Goal: Task Accomplishment & Management: Manage account settings

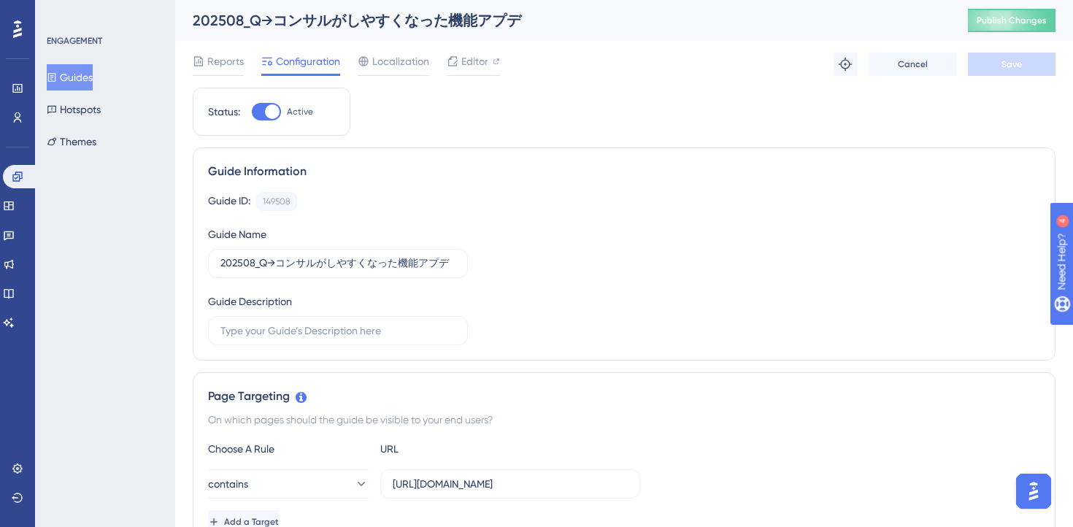
click at [258, 101] on div "Status: Active" at bounding box center [272, 112] width 158 height 48
click at [258, 108] on div at bounding box center [266, 112] width 29 height 18
click at [252, 112] on input "Active" at bounding box center [251, 112] width 1 height 1
checkbox input "false"
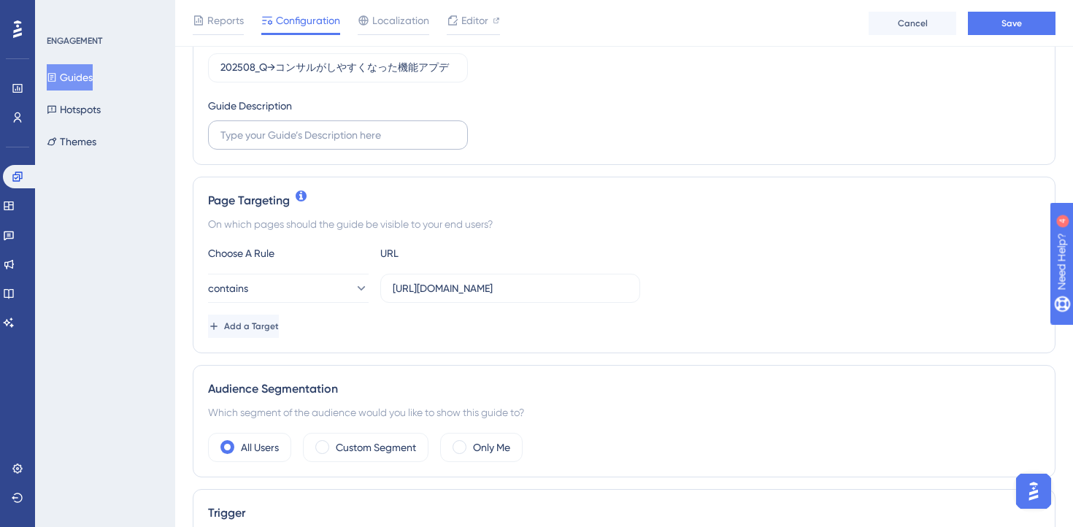
scroll to position [228, 0]
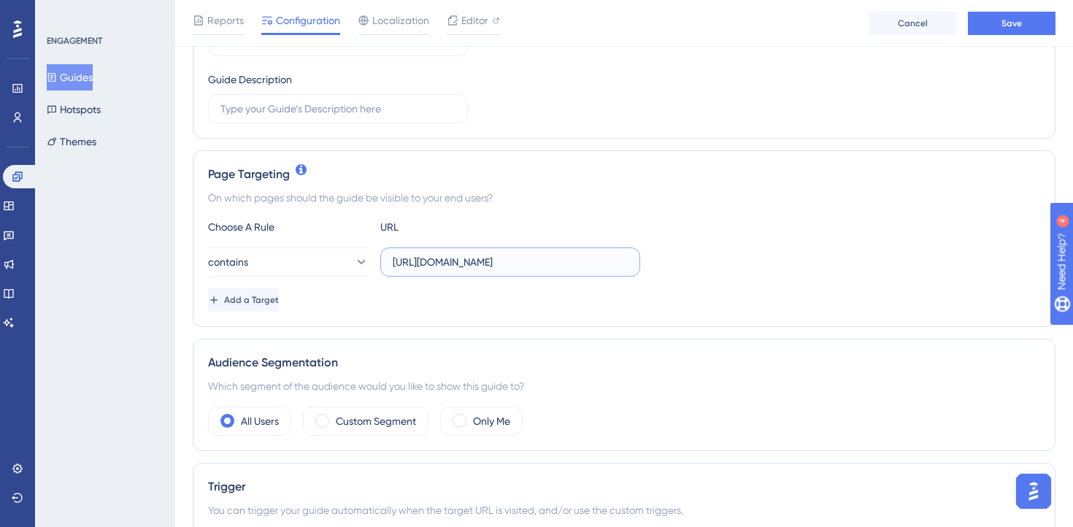
click at [445, 265] on input "[URL][DOMAIN_NAME]" at bounding box center [510, 262] width 235 height 16
type input "[URL][DOMAIN_NAME]"
click at [780, 312] on div "Page Targeting On which pages should the guide be visible to your end users? Ch…" at bounding box center [624, 238] width 863 height 177
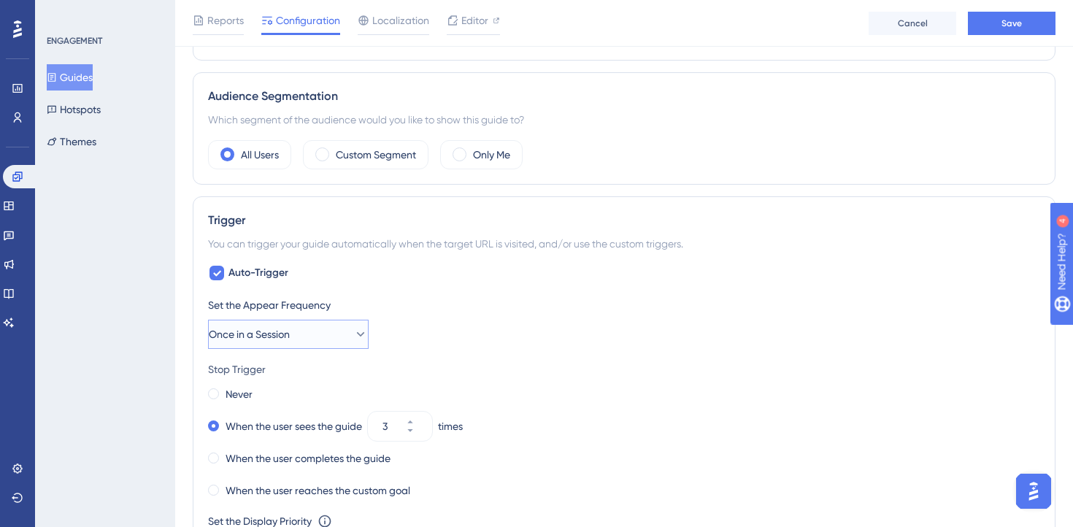
click at [331, 329] on button "Once in a Session" at bounding box center [288, 334] width 161 height 29
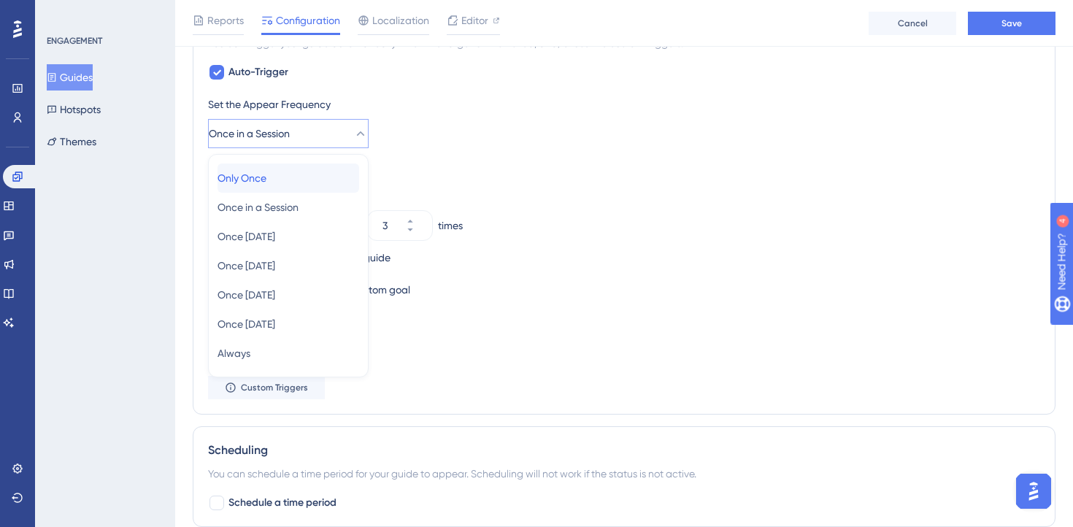
click at [285, 176] on div "Only Once Only Once" at bounding box center [289, 178] width 142 height 29
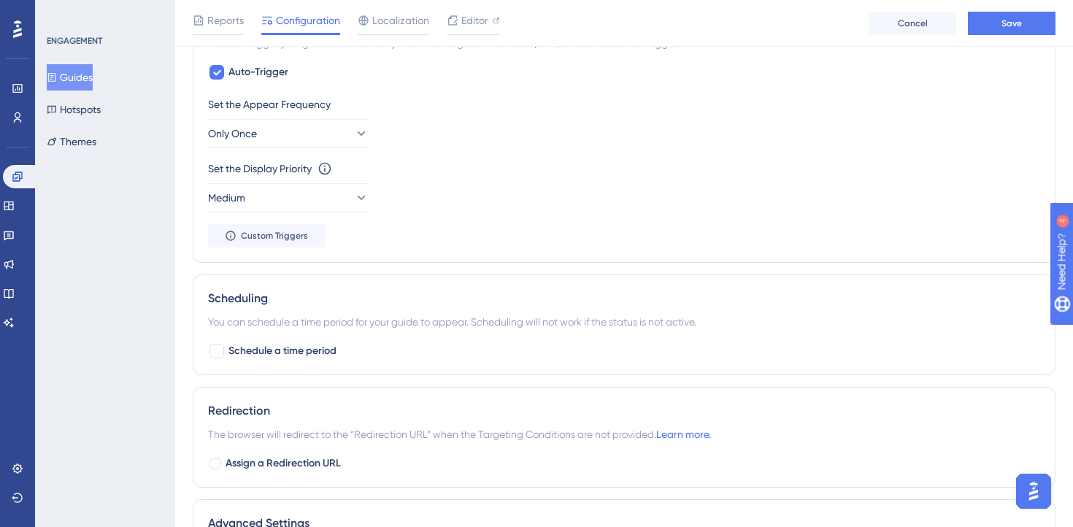
click at [547, 237] on div "Set the Appear Frequency Only Once Set the Display Priority This option will se…" at bounding box center [624, 172] width 832 height 152
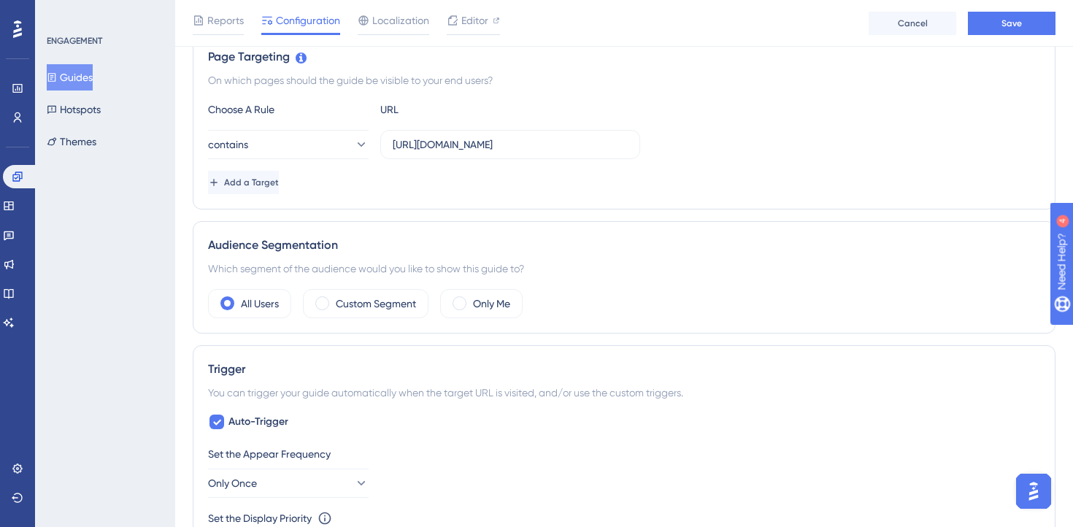
scroll to position [0, 0]
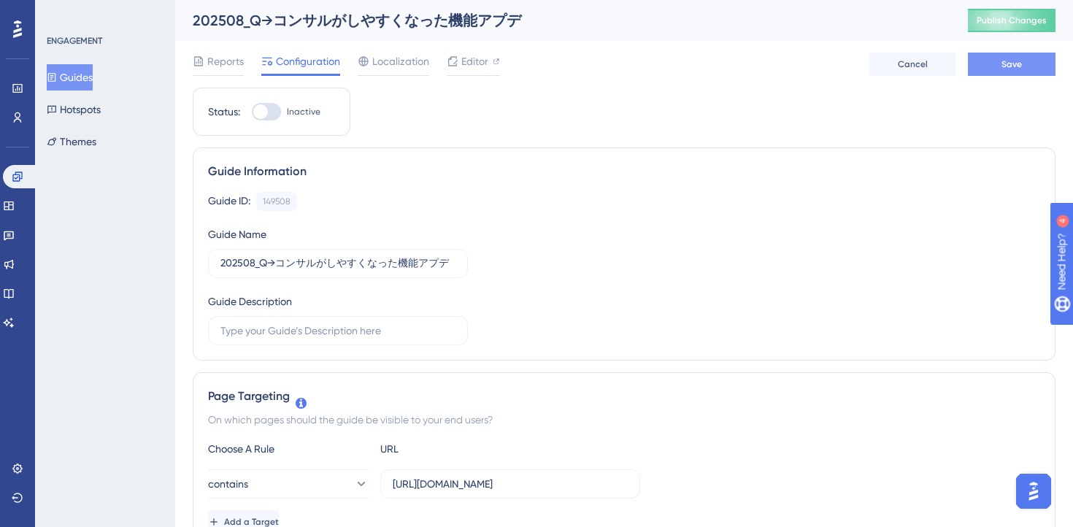
click at [1022, 61] on button "Save" at bounding box center [1012, 64] width 88 height 23
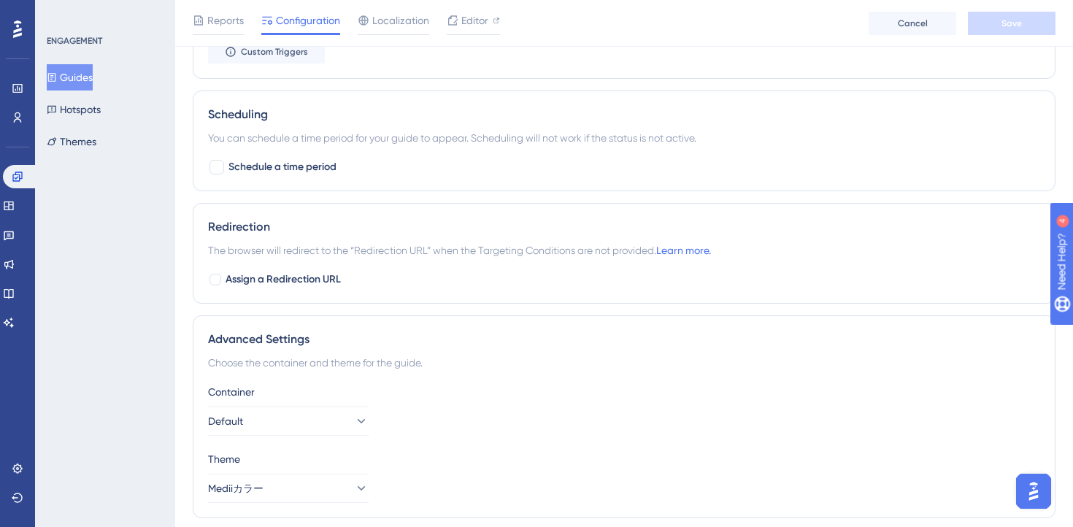
scroll to position [929, 0]
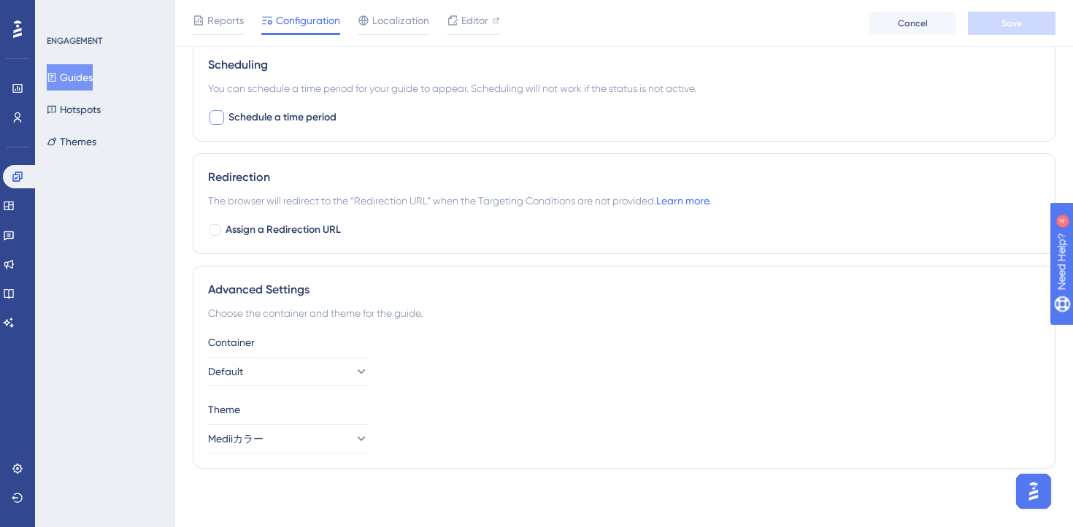
click at [269, 118] on span "Schedule a time period" at bounding box center [283, 118] width 108 height 18
checkbox input "true"
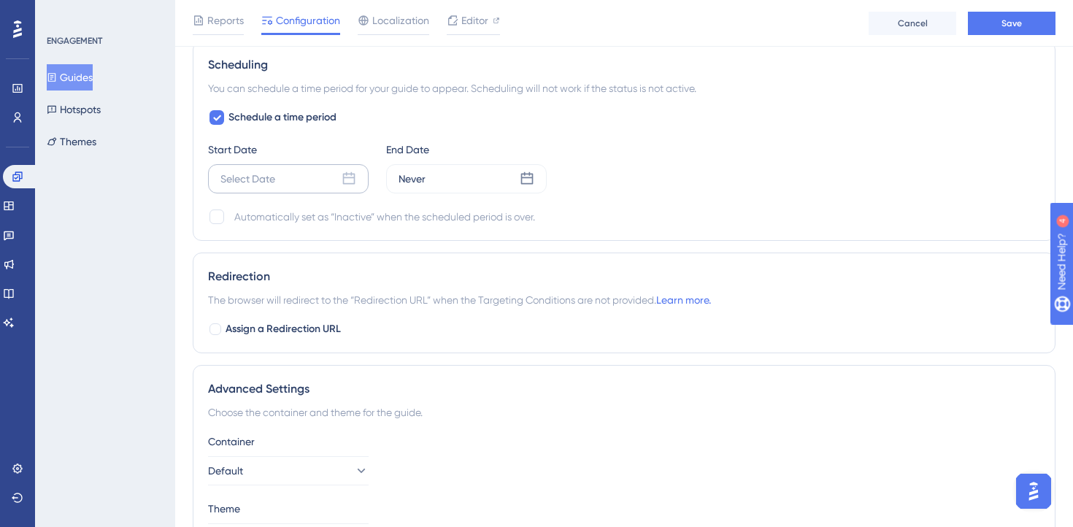
click at [354, 181] on icon at bounding box center [349, 178] width 12 height 12
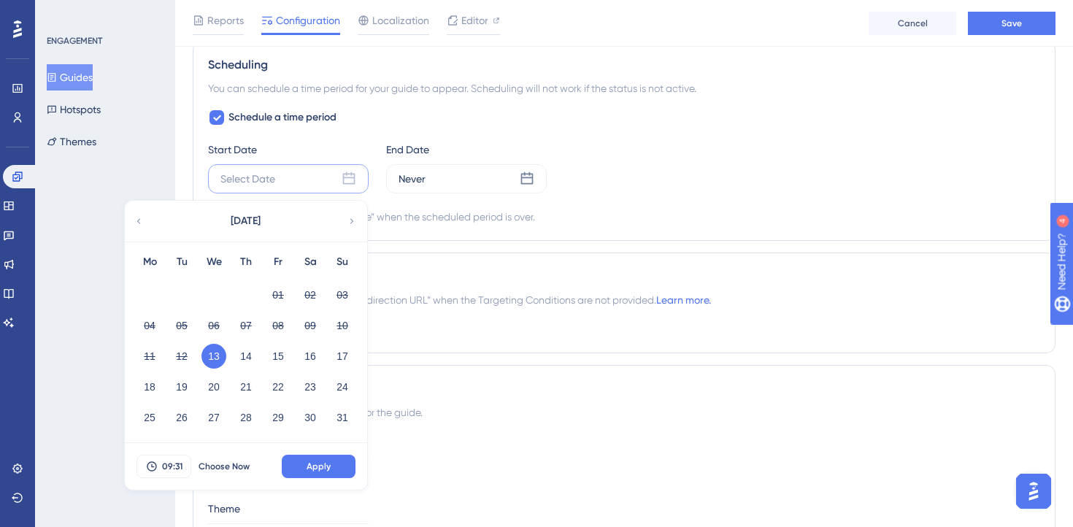
click at [212, 358] on button "13" at bounding box center [214, 356] width 25 height 25
click at [173, 465] on span "09:31" at bounding box center [172, 467] width 20 height 12
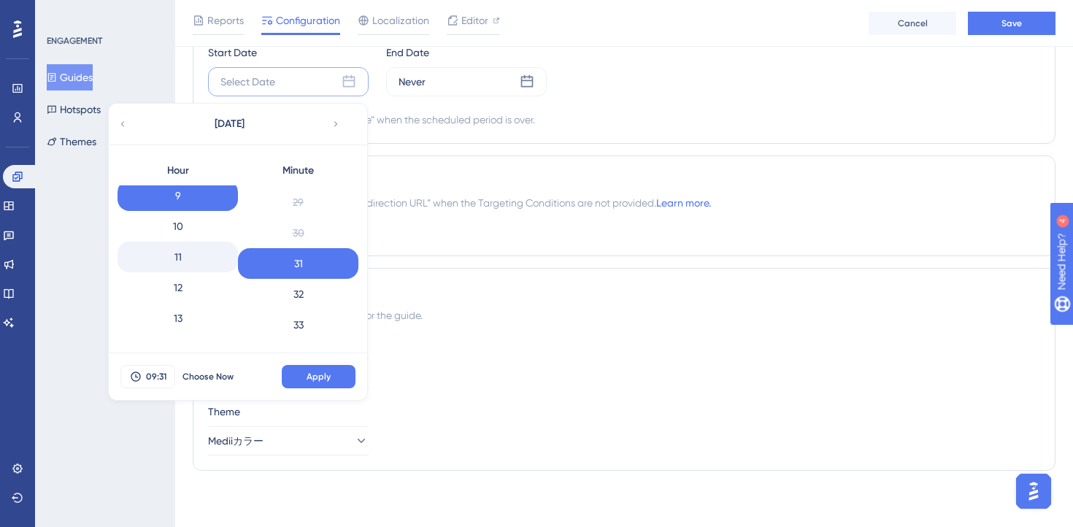
scroll to position [284, 0]
click at [183, 285] on div "12" at bounding box center [178, 284] width 120 height 31
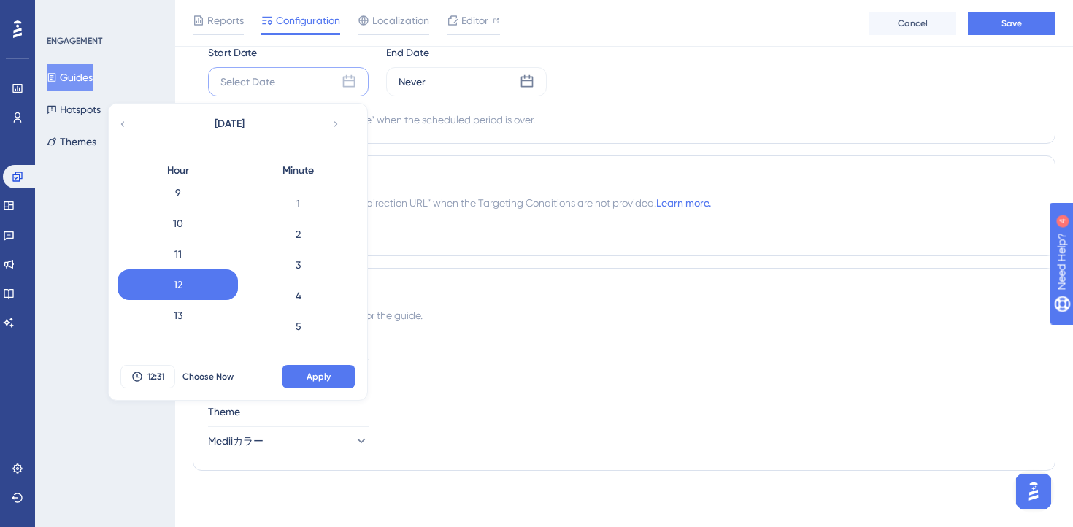
scroll to position [0, 0]
click at [313, 204] on div "0" at bounding box center [298, 200] width 120 height 31
click at [319, 375] on span "Apply" at bounding box center [319, 377] width 24 height 12
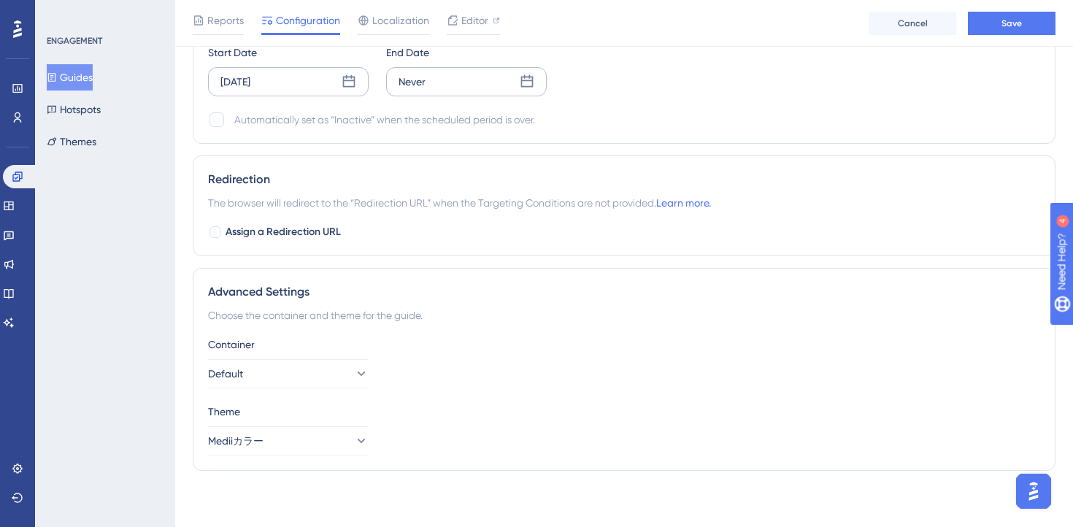
click at [526, 85] on icon at bounding box center [527, 81] width 15 height 15
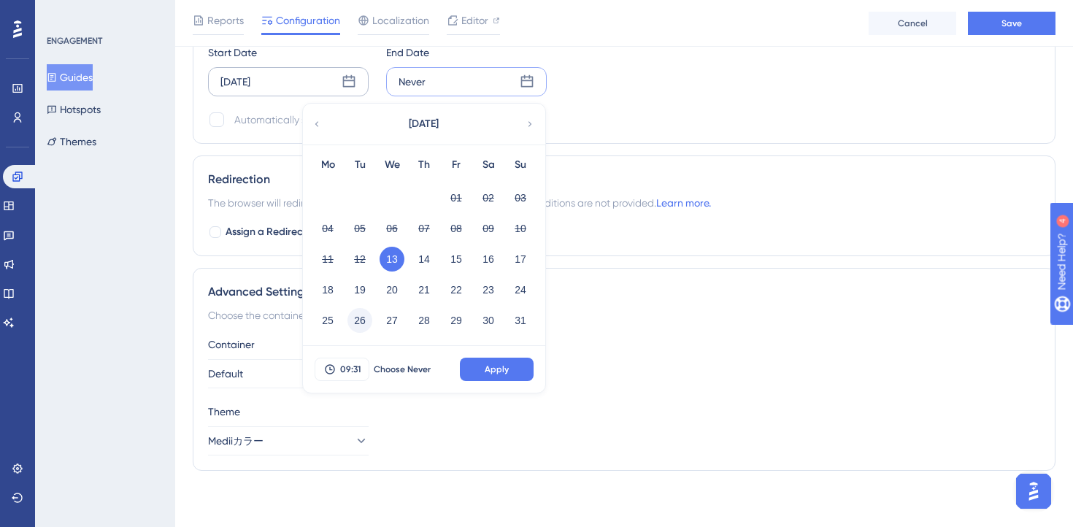
click at [357, 322] on button "26" at bounding box center [360, 320] width 25 height 25
click at [348, 373] on span "09:31" at bounding box center [350, 370] width 20 height 12
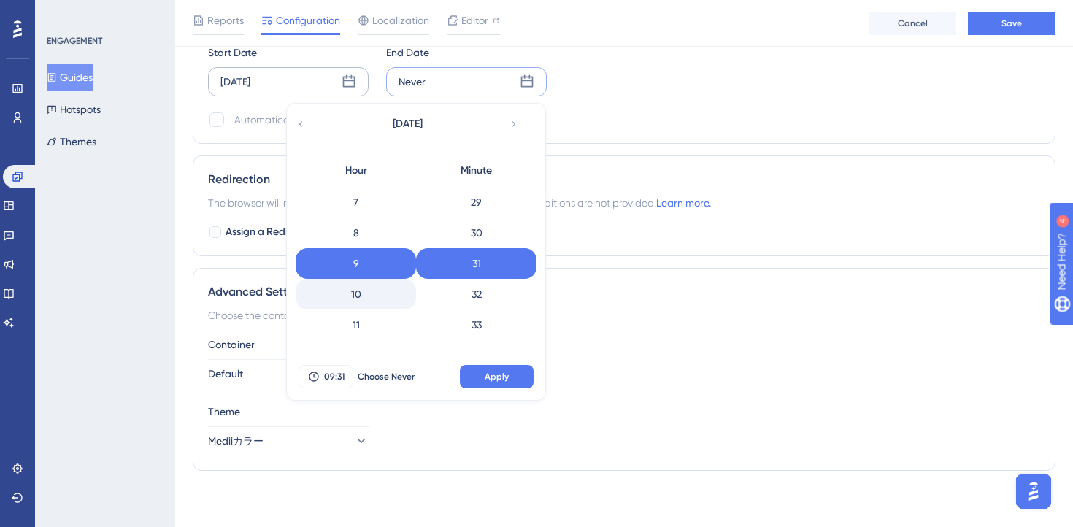
scroll to position [580, 0]
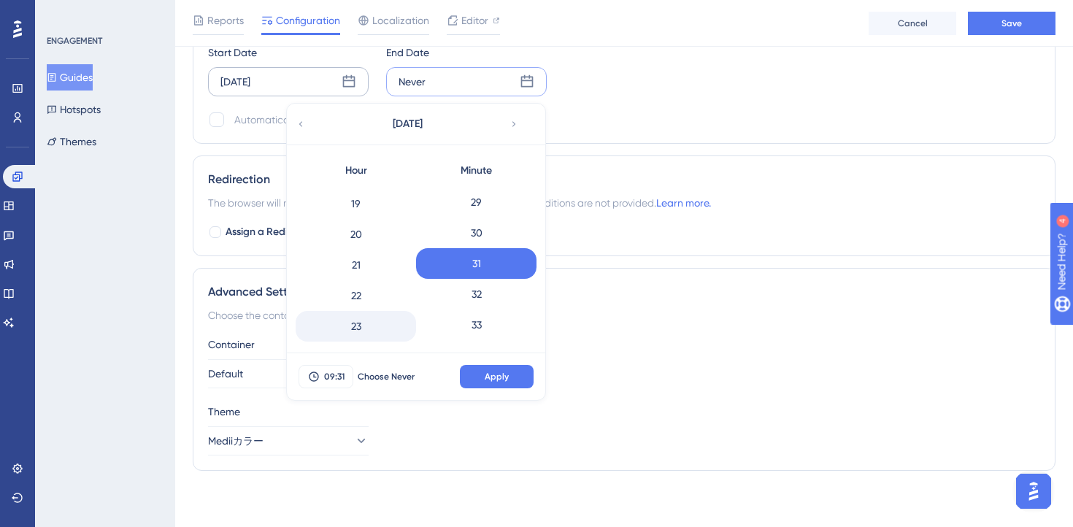
click at [372, 316] on div "23" at bounding box center [356, 326] width 120 height 31
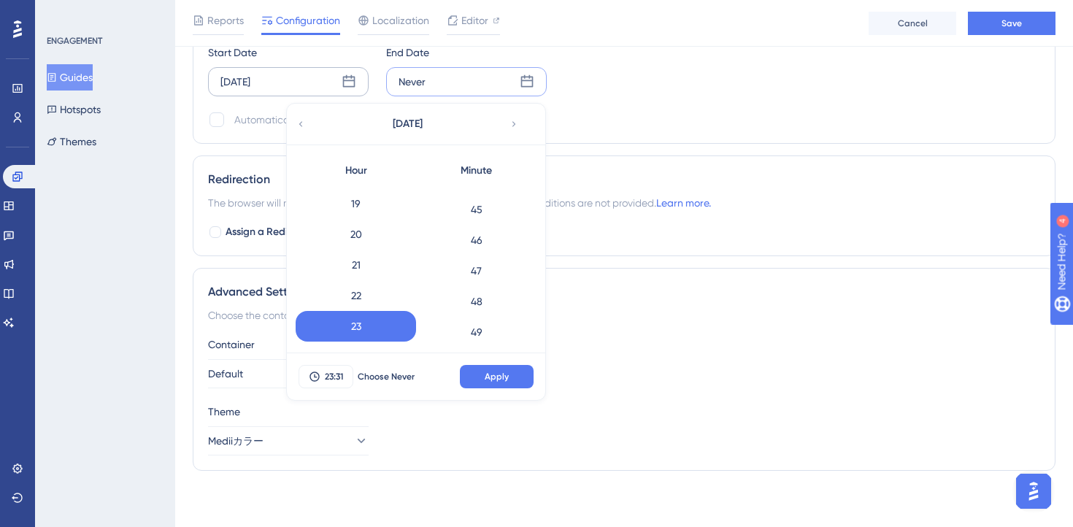
scroll to position [1684, 0]
click at [475, 324] on div "59" at bounding box center [476, 326] width 120 height 31
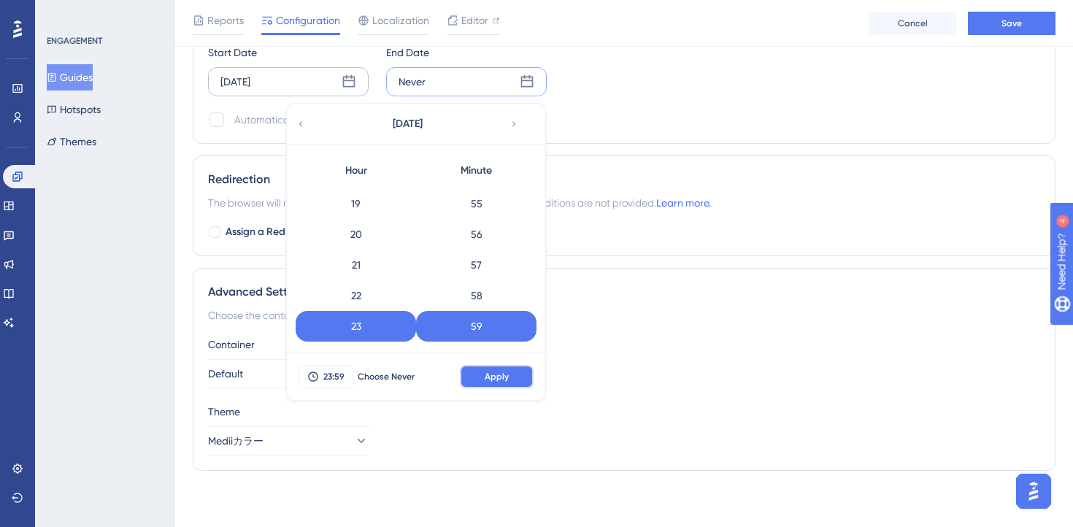
click at [498, 381] on span "Apply" at bounding box center [497, 377] width 24 height 12
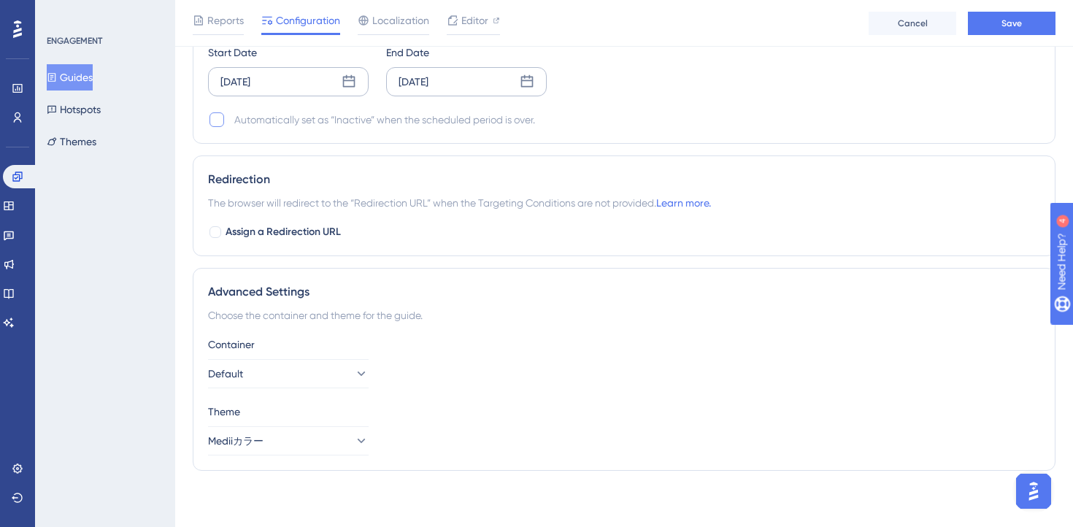
click at [212, 118] on div at bounding box center [217, 119] width 15 height 15
checkbox input "true"
click at [997, 23] on button "Save" at bounding box center [1012, 23] width 88 height 23
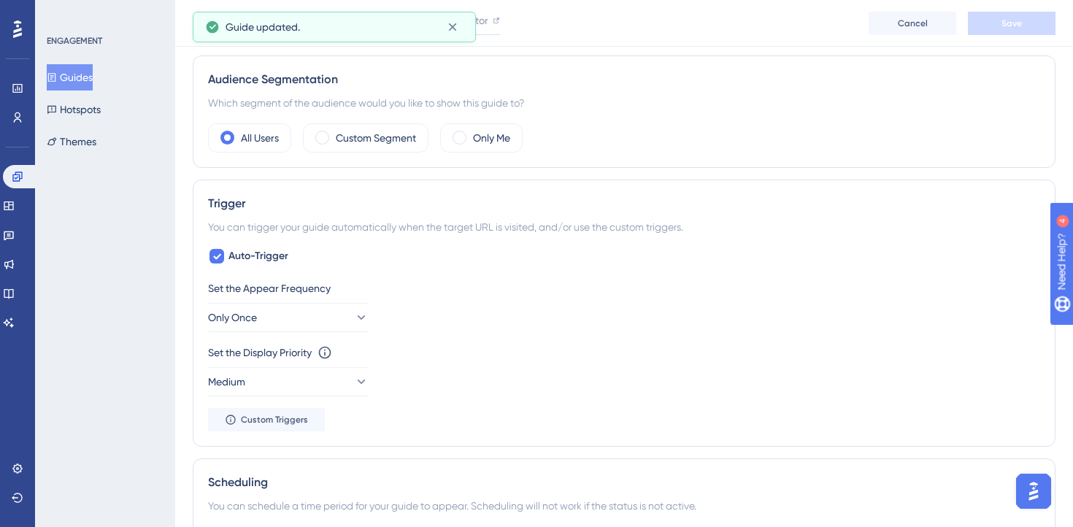
scroll to position [0, 0]
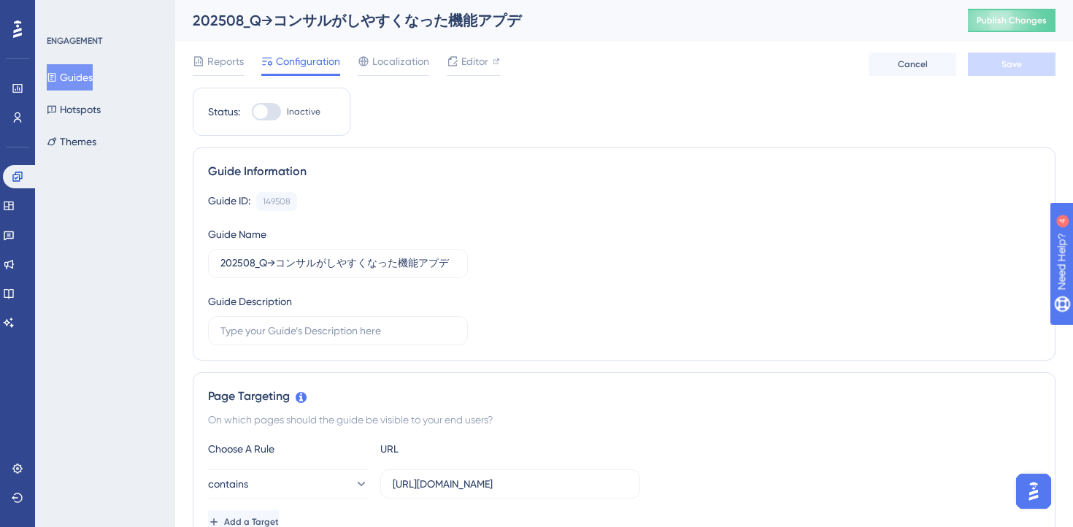
click at [586, 67] on div "Reports Configuration Localization Editor Cancel Save" at bounding box center [624, 64] width 863 height 47
